Goal: Task Accomplishment & Management: Use online tool/utility

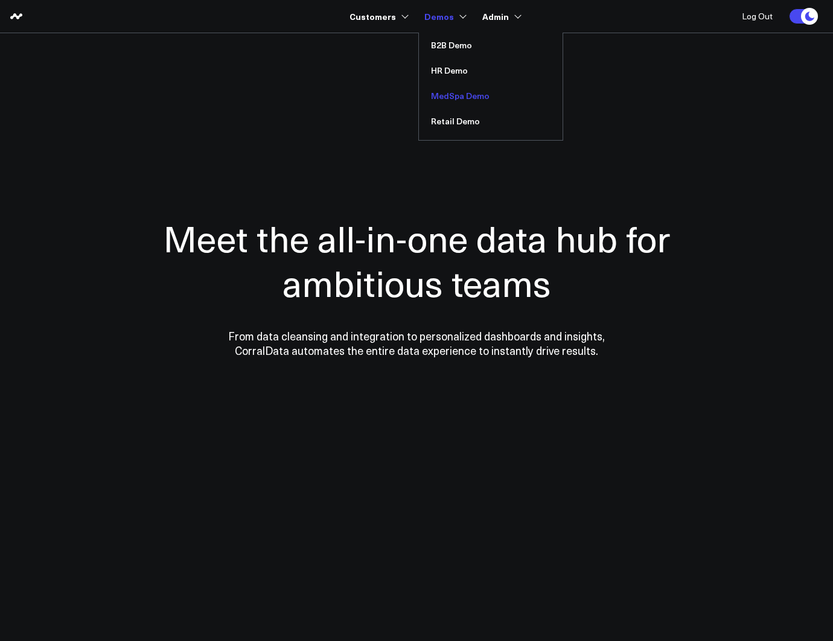
click at [454, 96] on link "MedSpa Demo" at bounding box center [491, 95] width 144 height 25
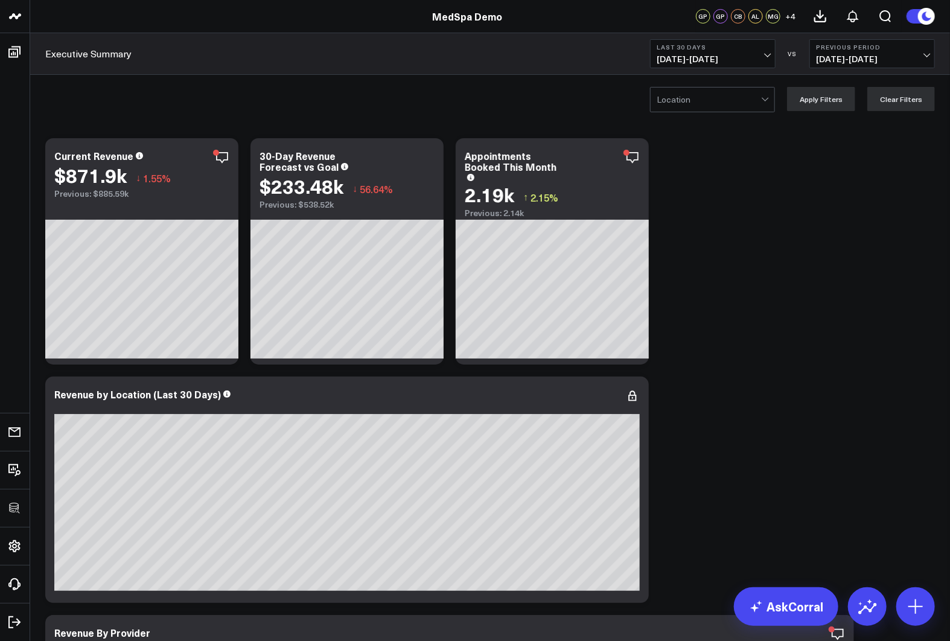
drag, startPoint x: 948, startPoint y: 423, endPoint x: 929, endPoint y: 418, distance: 20.1
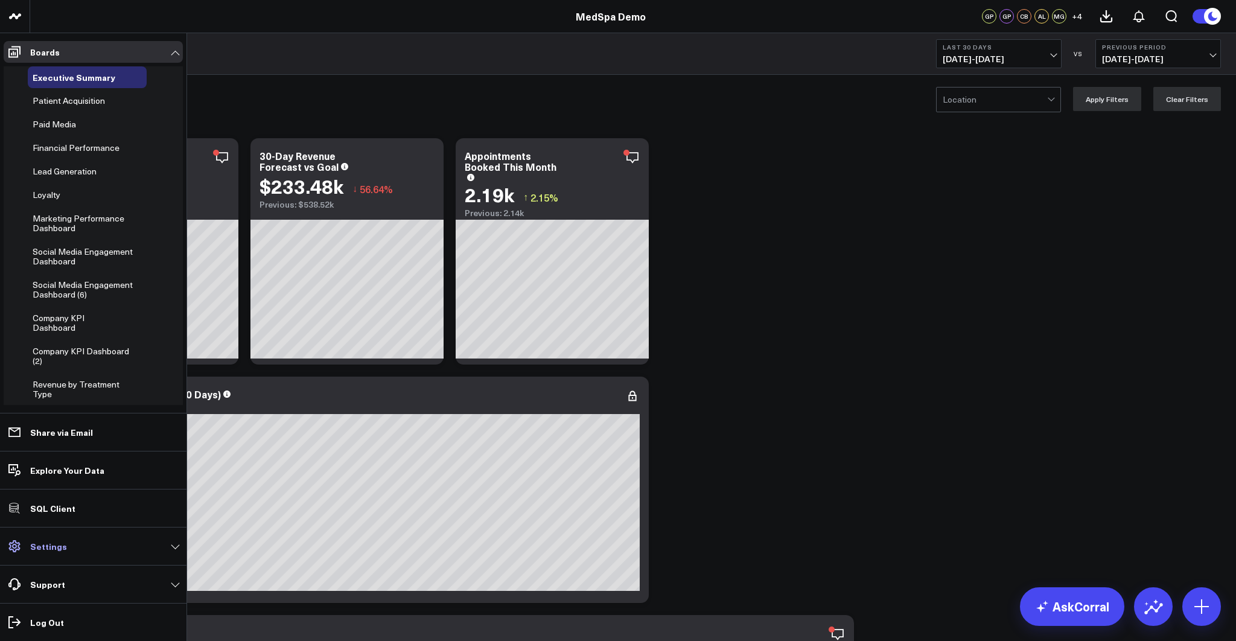
click at [48, 546] on p "Settings" at bounding box center [48, 547] width 37 height 10
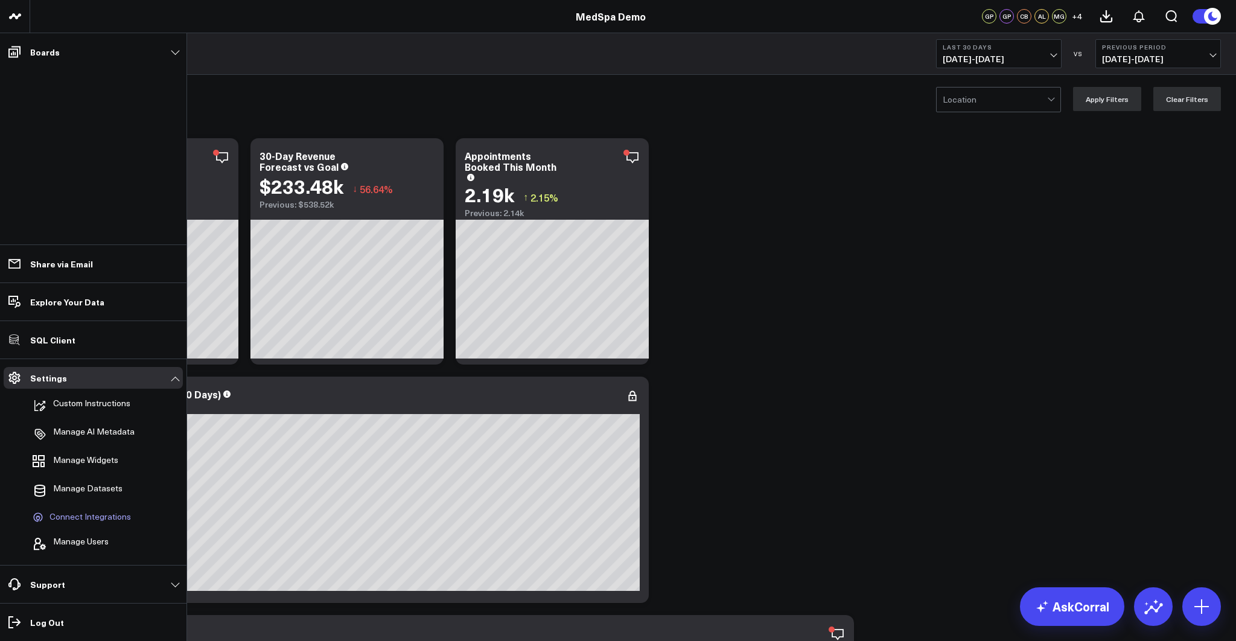
click at [91, 518] on span "Connect Integrations" at bounding box center [91, 517] width 82 height 11
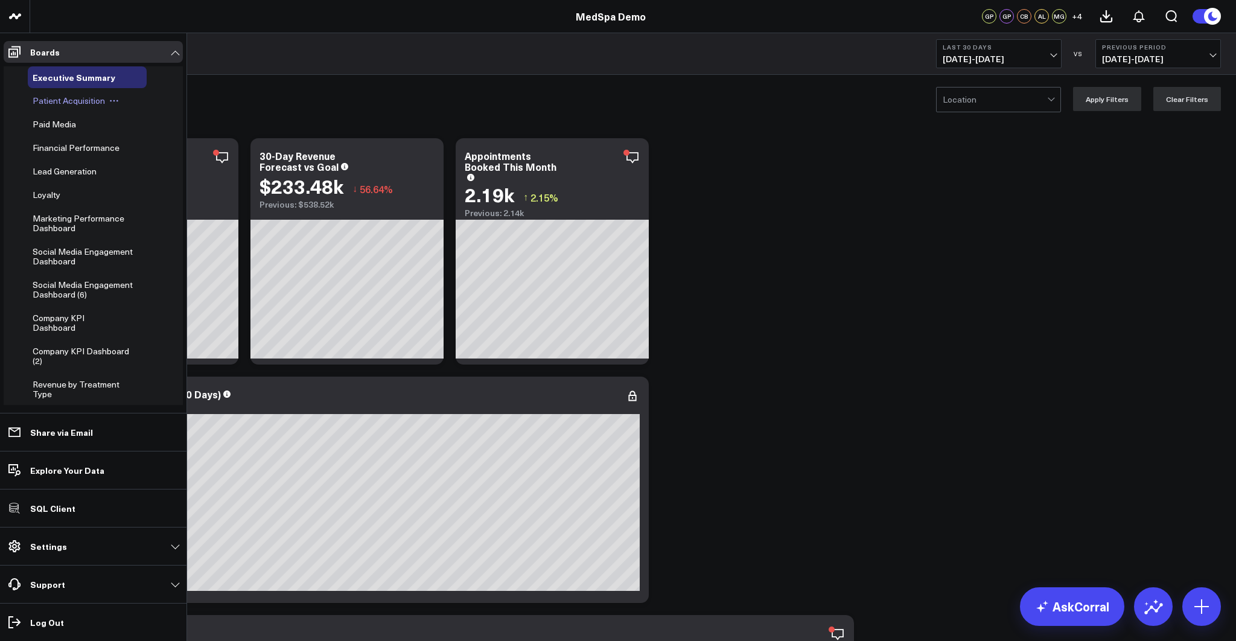
click at [51, 102] on span "Patient Acquisition" at bounding box center [69, 100] width 72 height 11
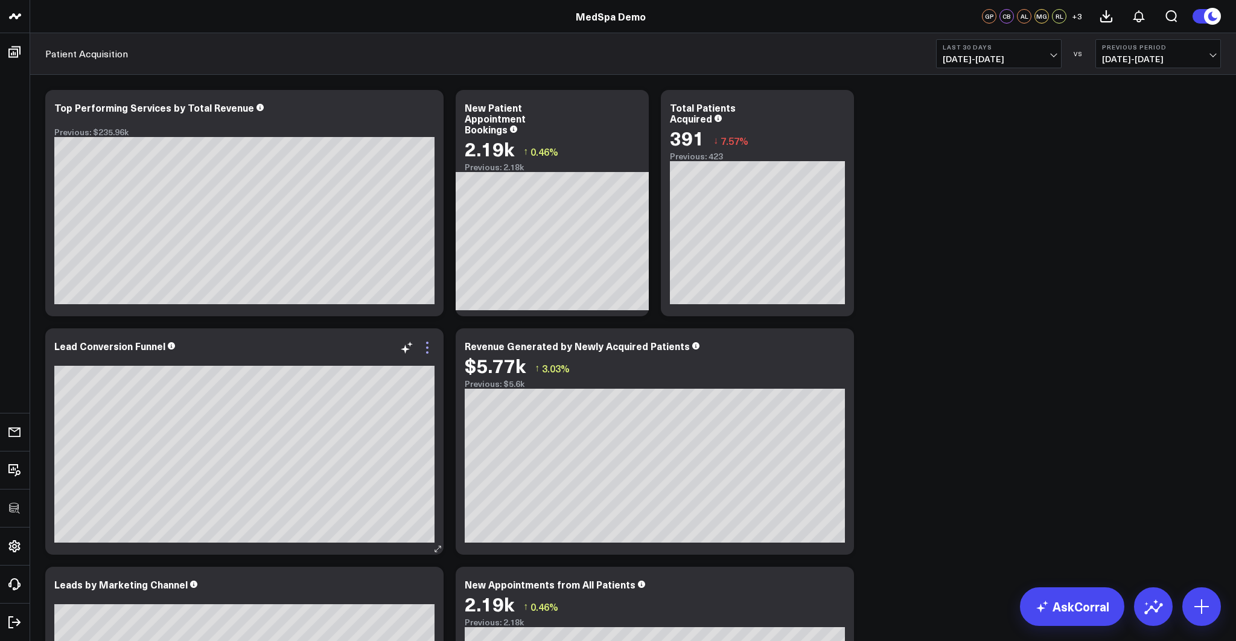
click at [426, 351] on icon at bounding box center [427, 352] width 2 height 2
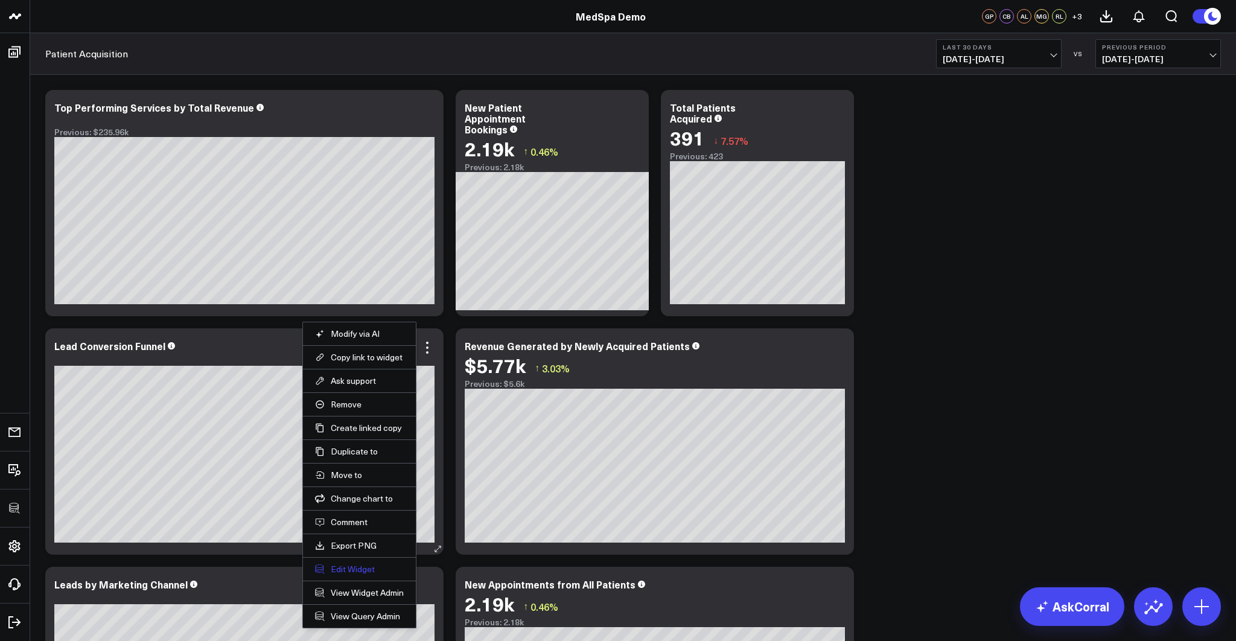
click at [348, 564] on button "Edit Widget" at bounding box center [359, 569] width 89 height 11
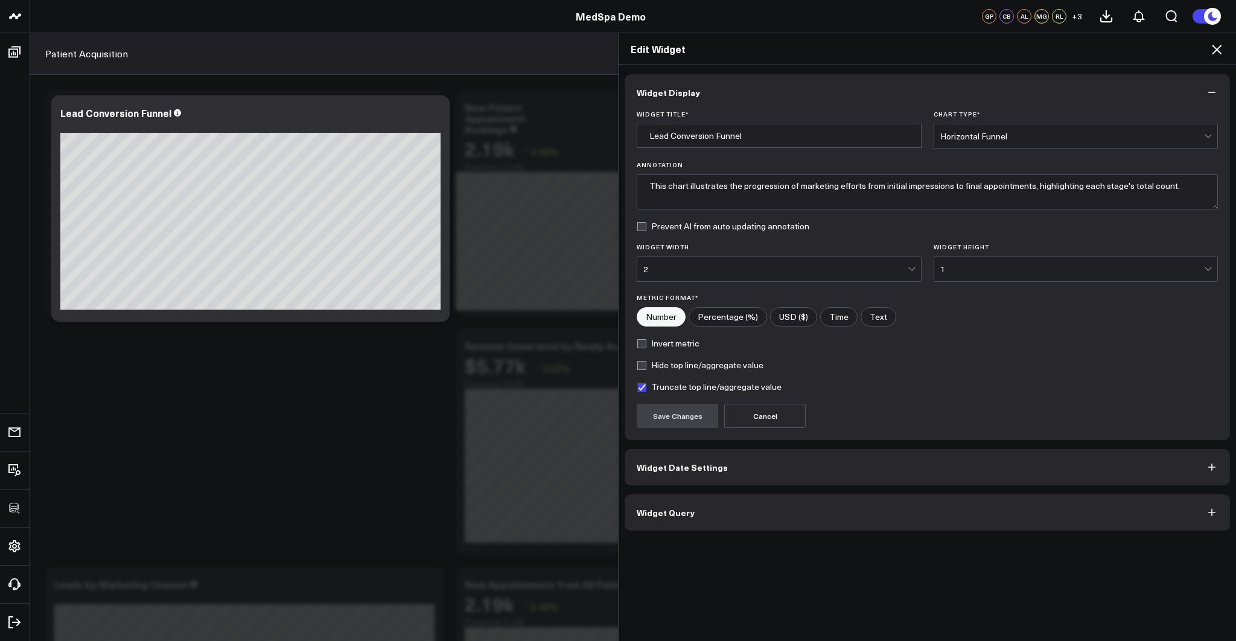
click at [722, 507] on button "Widget Query" at bounding box center [928, 512] width 606 height 36
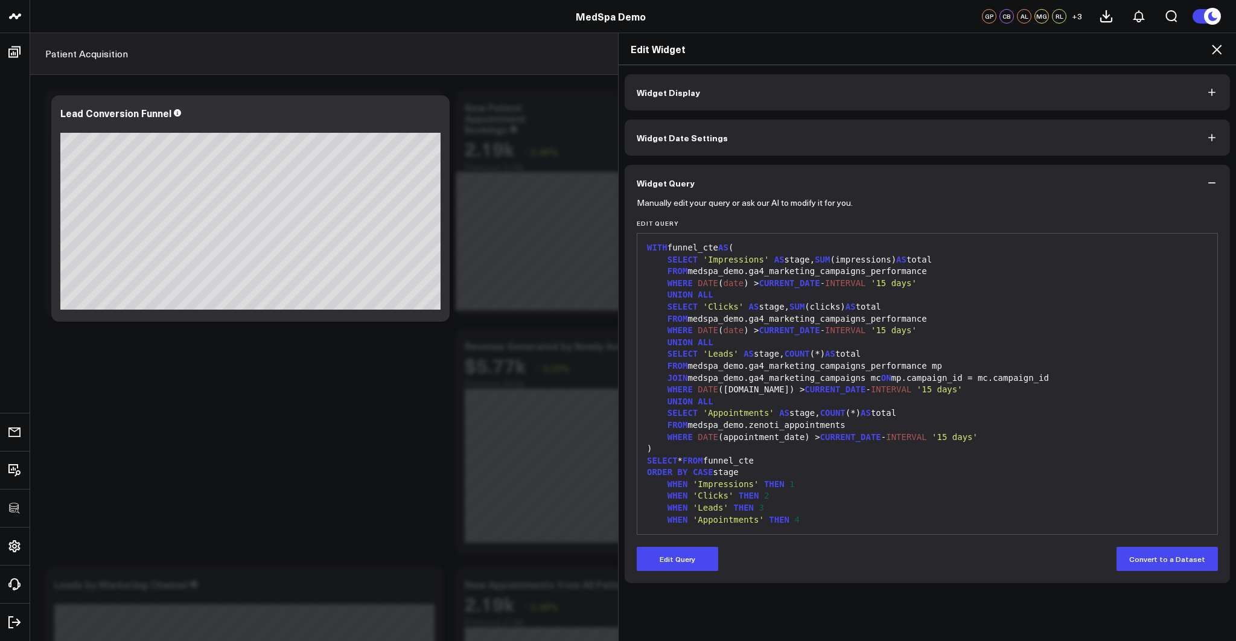
click at [833, 48] on icon at bounding box center [1217, 50] width 10 height 10
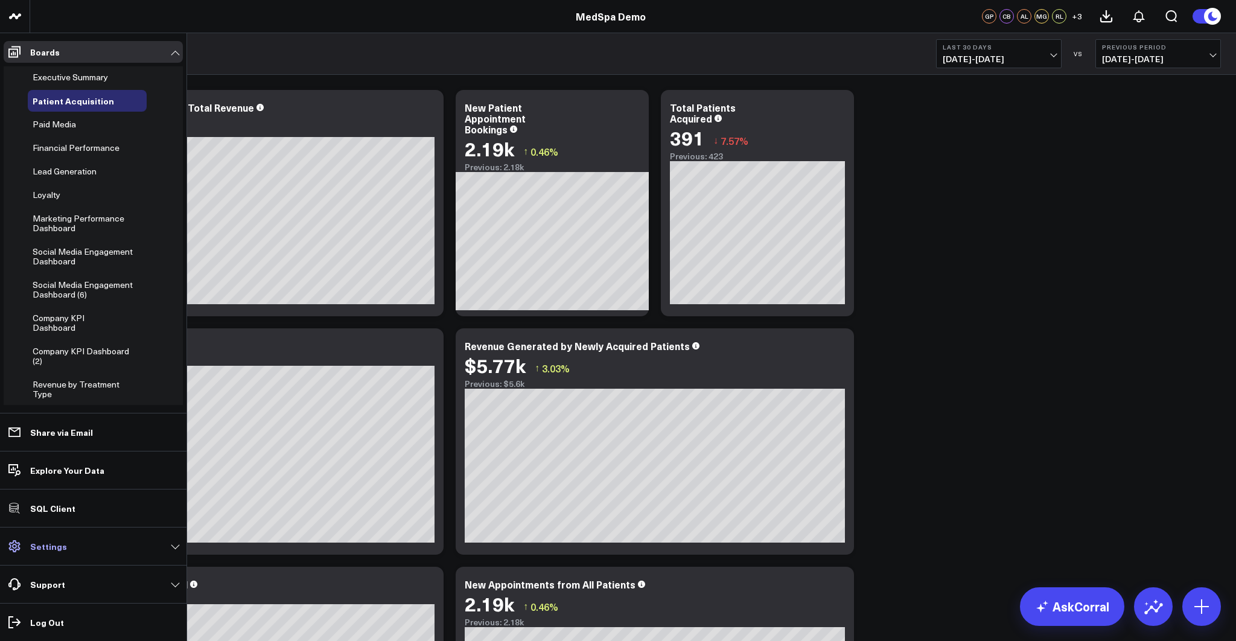
click at [43, 546] on p "Settings" at bounding box center [48, 547] width 37 height 10
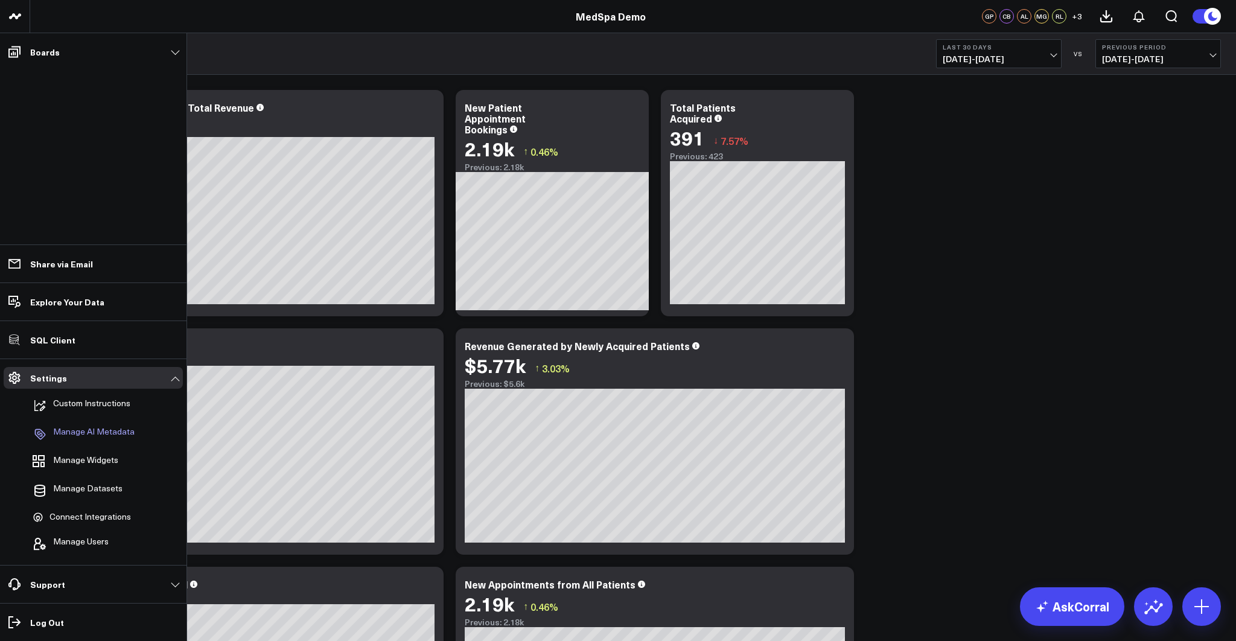
click at [103, 427] on p "Manage AI Metadata" at bounding box center [94, 434] width 82 height 14
